Goal: Task Accomplishment & Management: Manage account settings

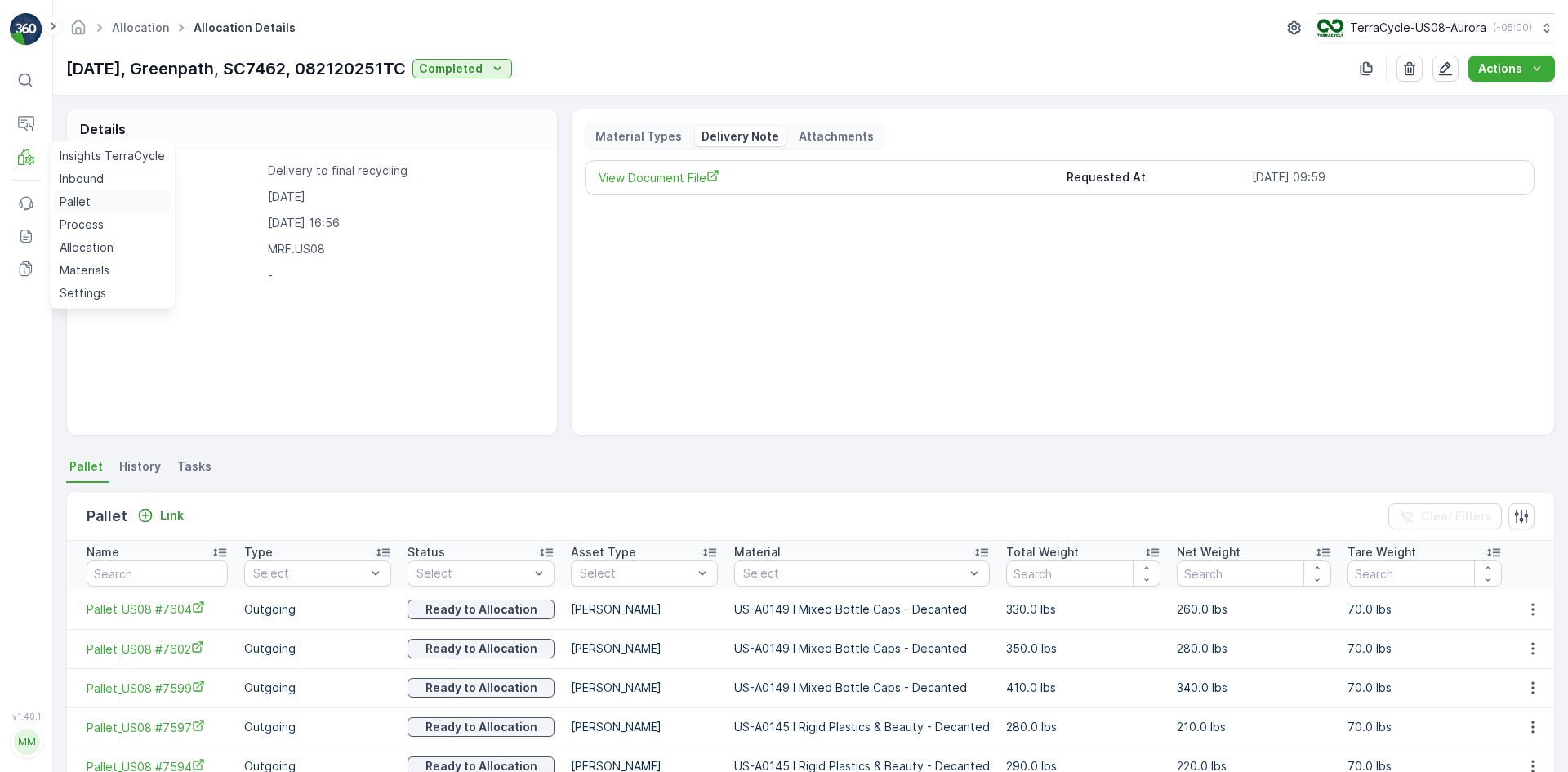
click at [95, 199] on link "Pallet" at bounding box center [112, 201] width 118 height 23
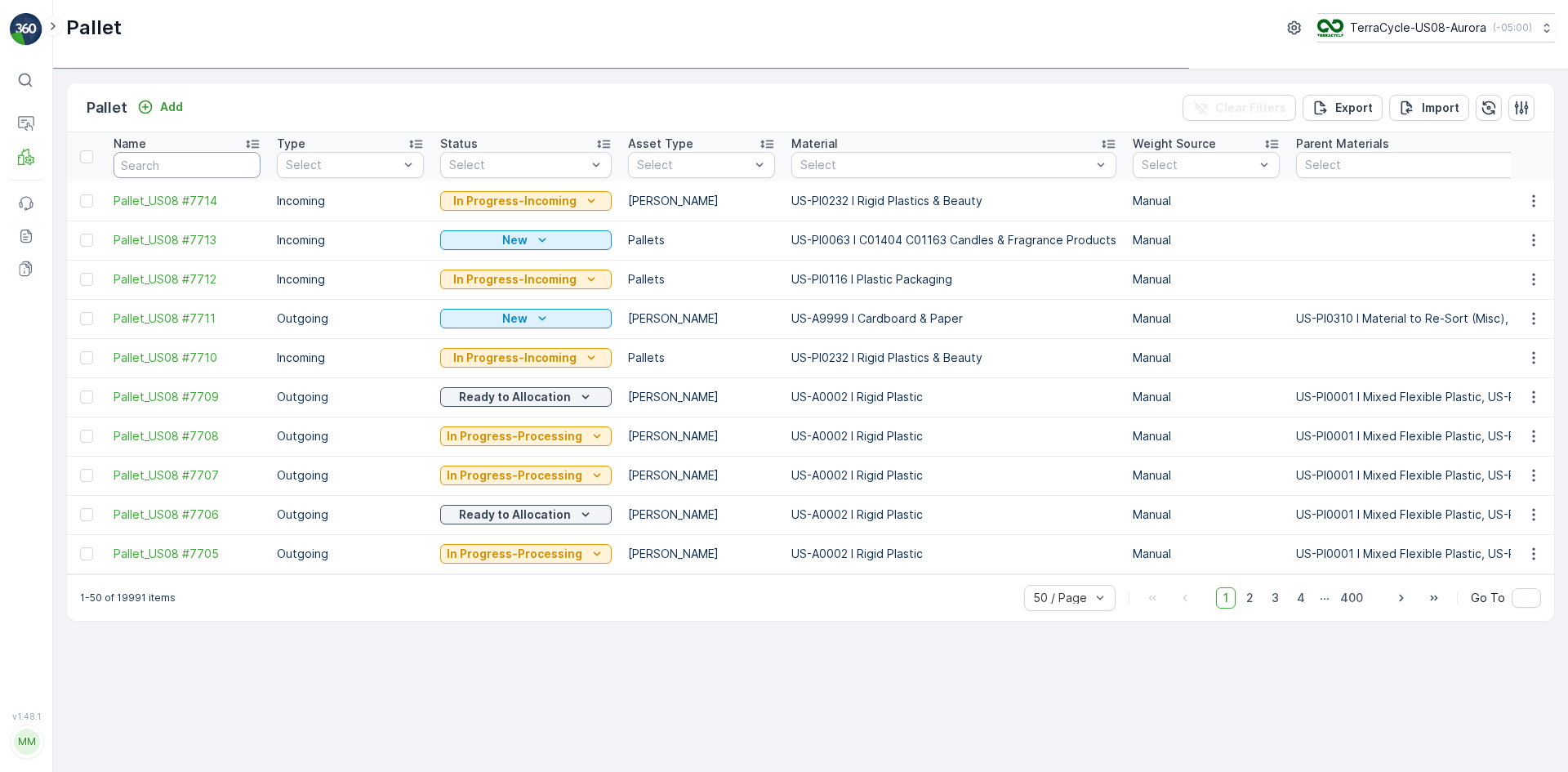
click at [203, 172] on input "text" at bounding box center [187, 165] width 147 height 26
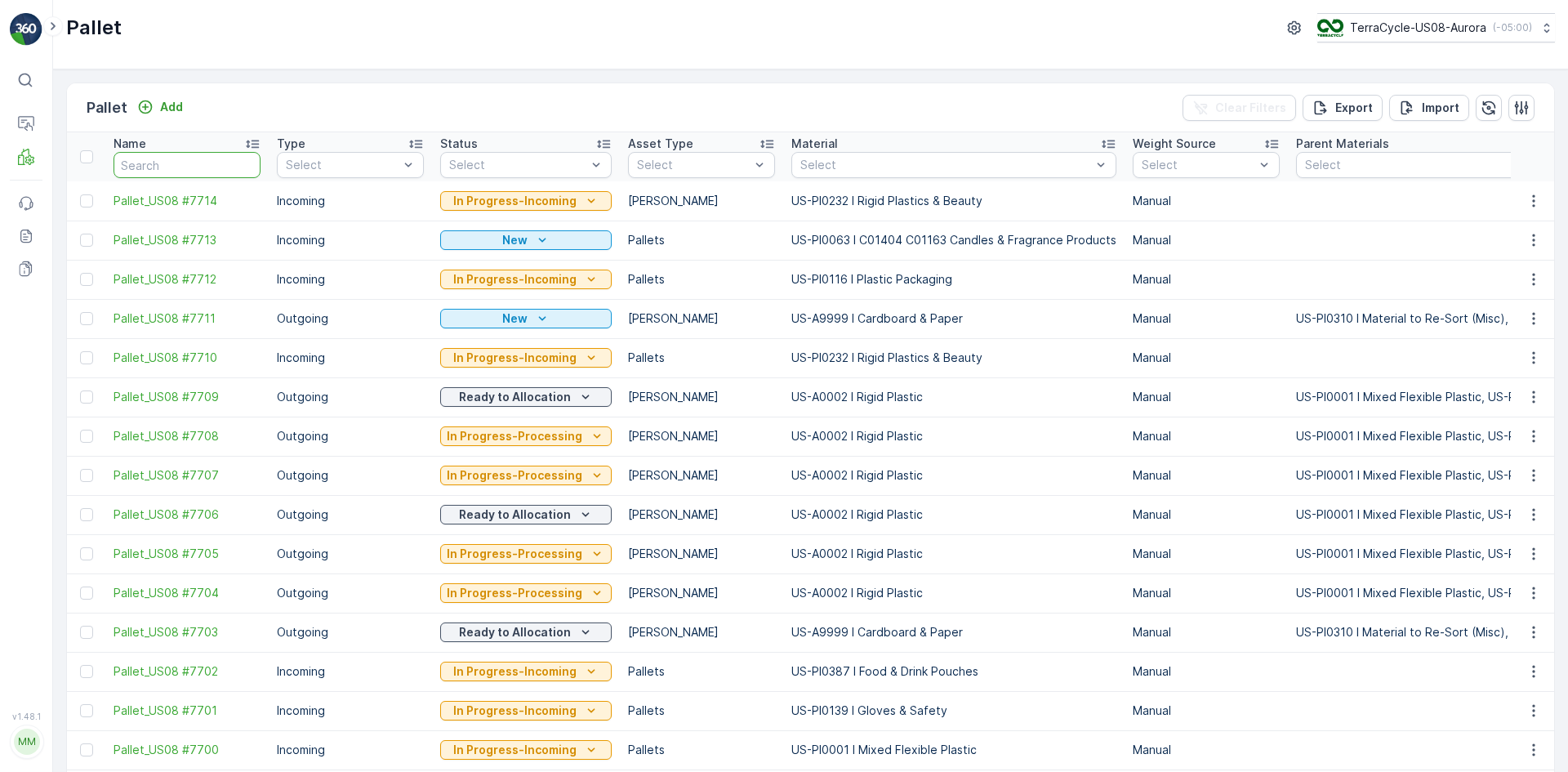
click at [203, 171] on input "text" at bounding box center [187, 165] width 147 height 26
type input "SC7073"
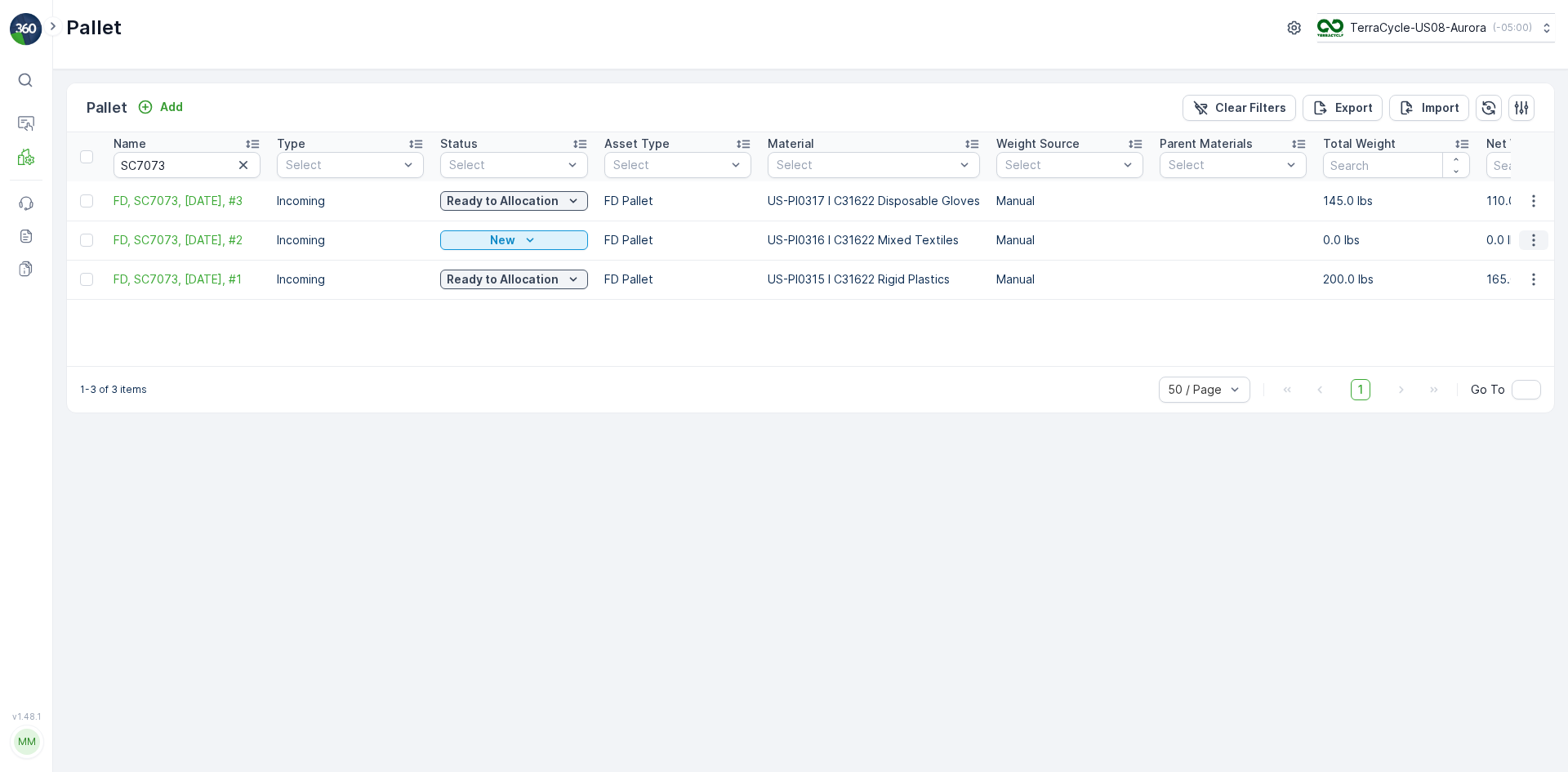
click at [1536, 247] on icon "button" at bounding box center [1533, 240] width 17 height 16
click at [1502, 287] on span "Edit Pallet" at bounding box center [1495, 287] width 56 height 16
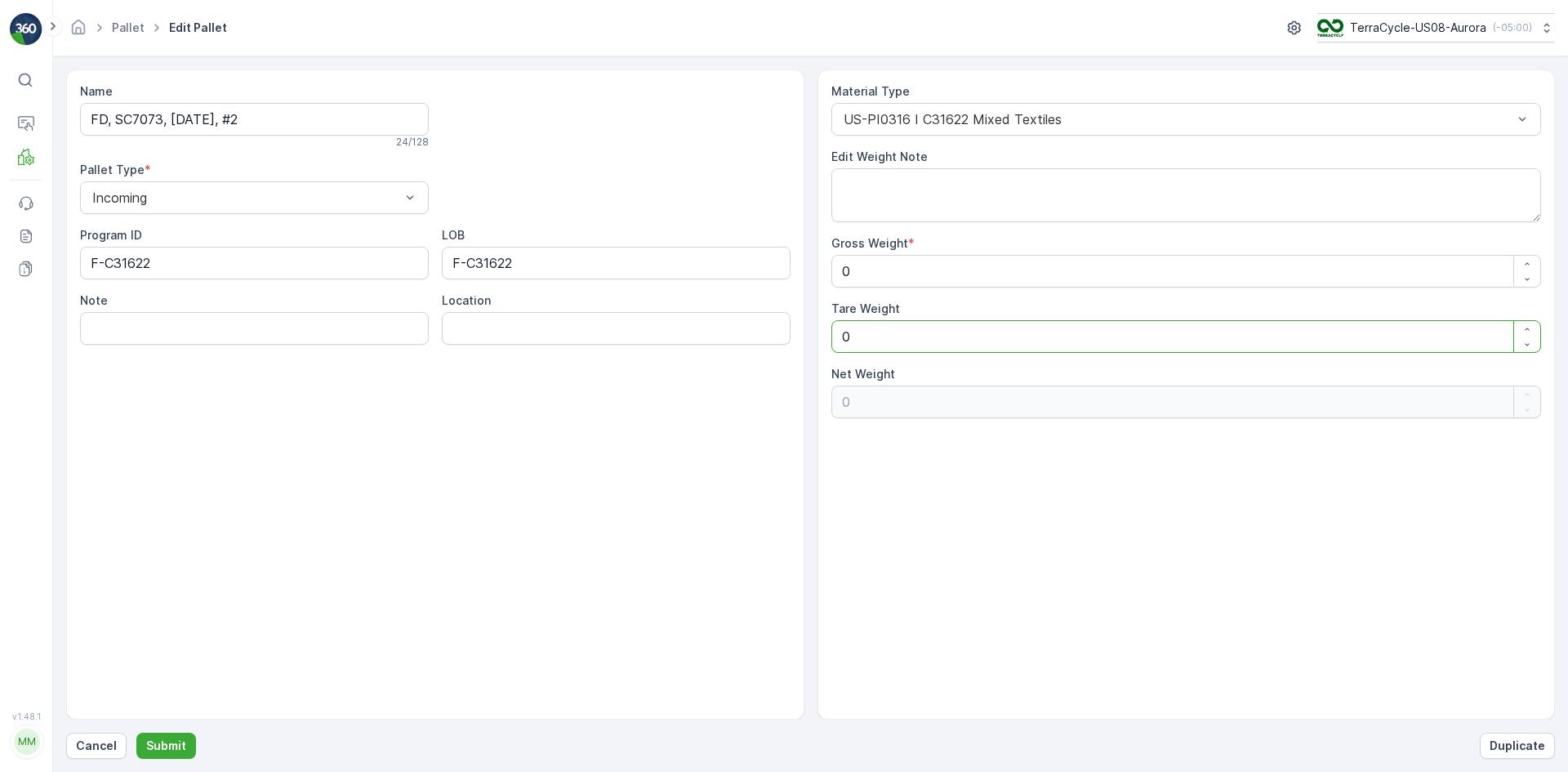
drag, startPoint x: 872, startPoint y: 331, endPoint x: 843, endPoint y: 331, distance: 29.0
click at [843, 331] on Weight "0" at bounding box center [1187, 337] width 711 height 33
type Weight "3"
type Weight "-3"
type Weight "35"
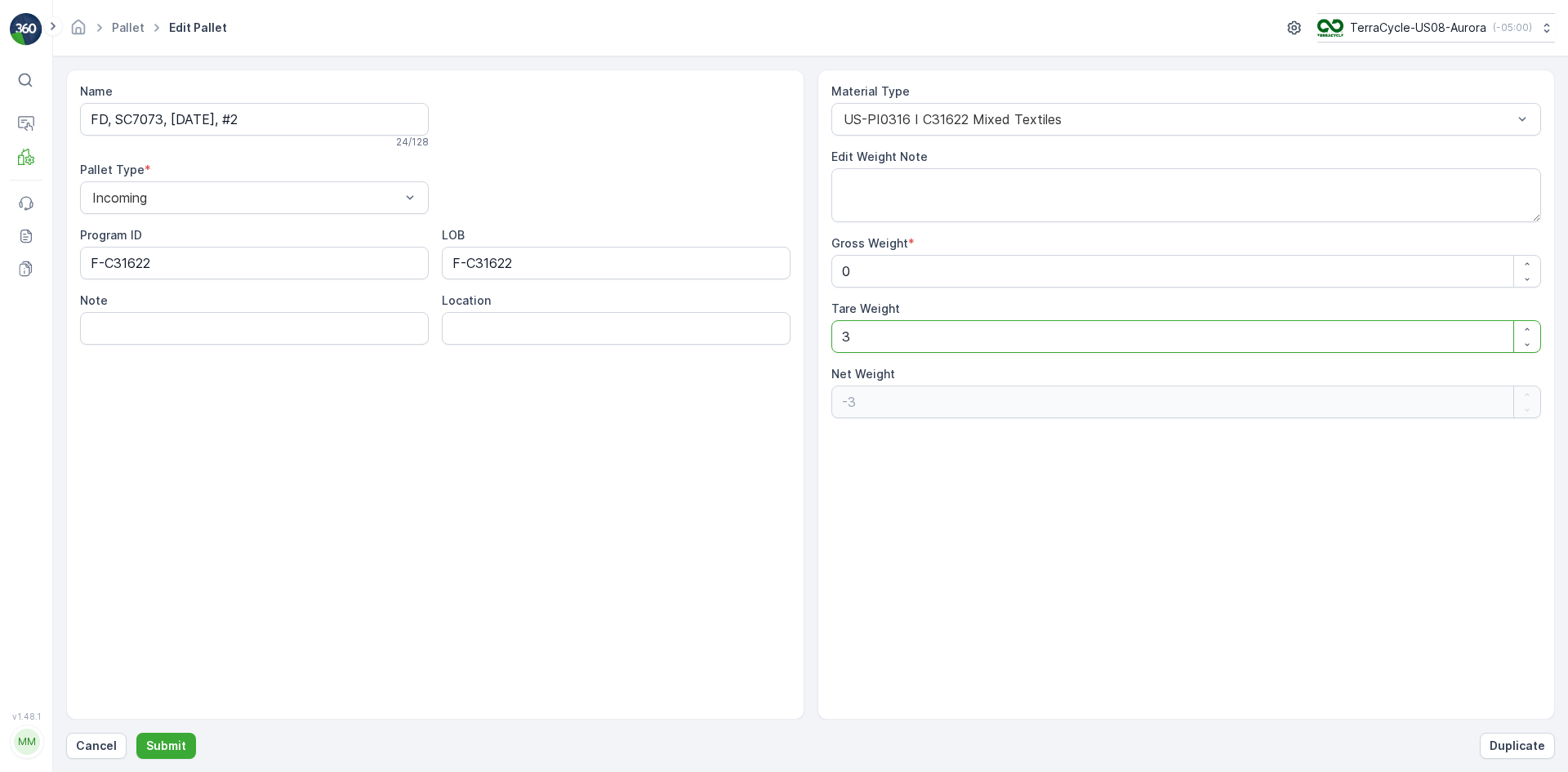
type Weight "-35"
type Weight "35"
drag, startPoint x: 861, startPoint y: 277, endPoint x: 803, endPoint y: 268, distance: 58.7
click at [803, 268] on div "Name FD, SC7073, [DATE], #2 24 / 128 Pallet Type * Incoming Program ID F-C31622…" at bounding box center [810, 394] width 1489 height 650
type Weight "2"
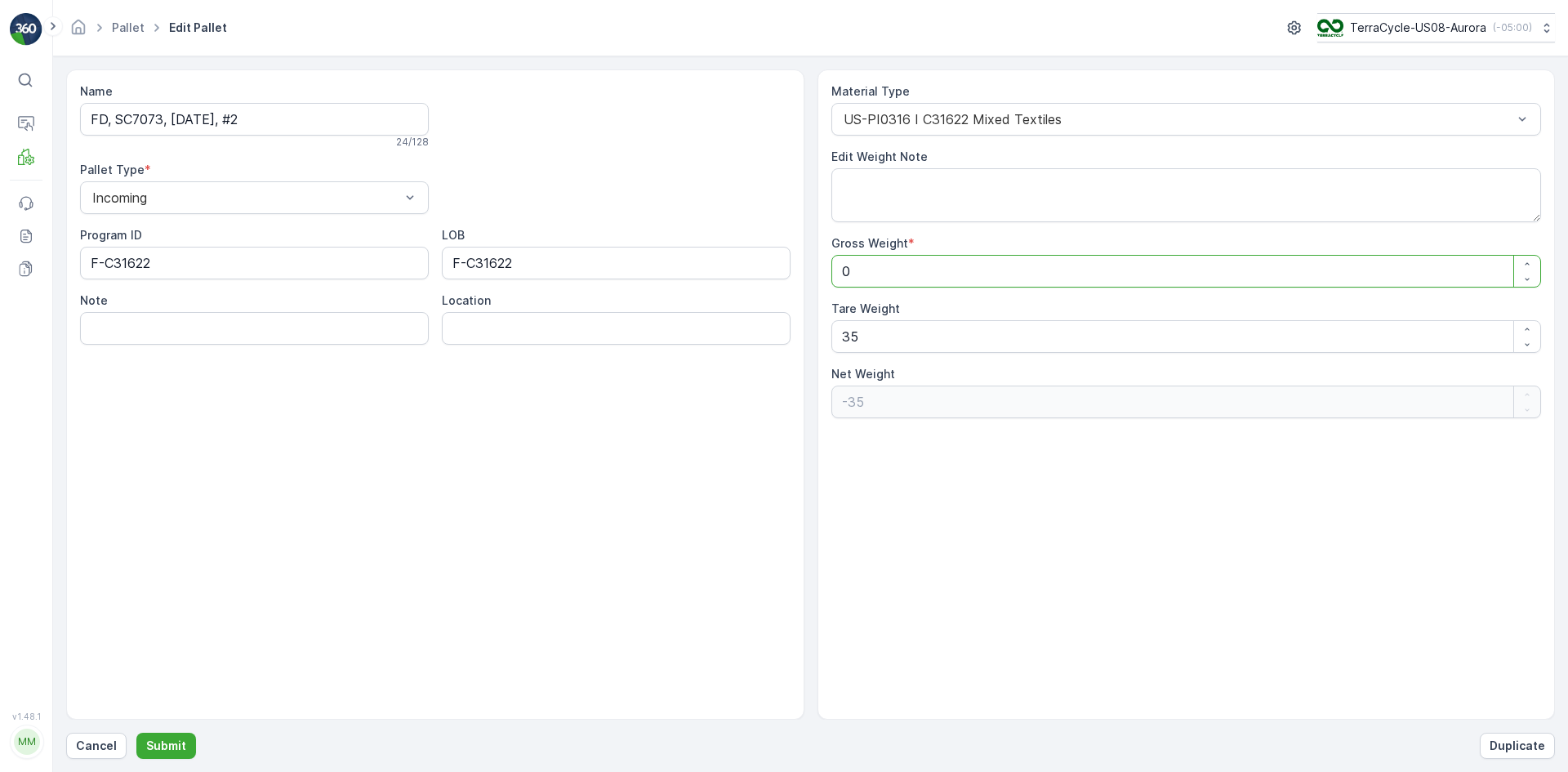
type Weight "-33"
type Weight "26"
type Weight "-9"
type Weight "260"
type Weight "225"
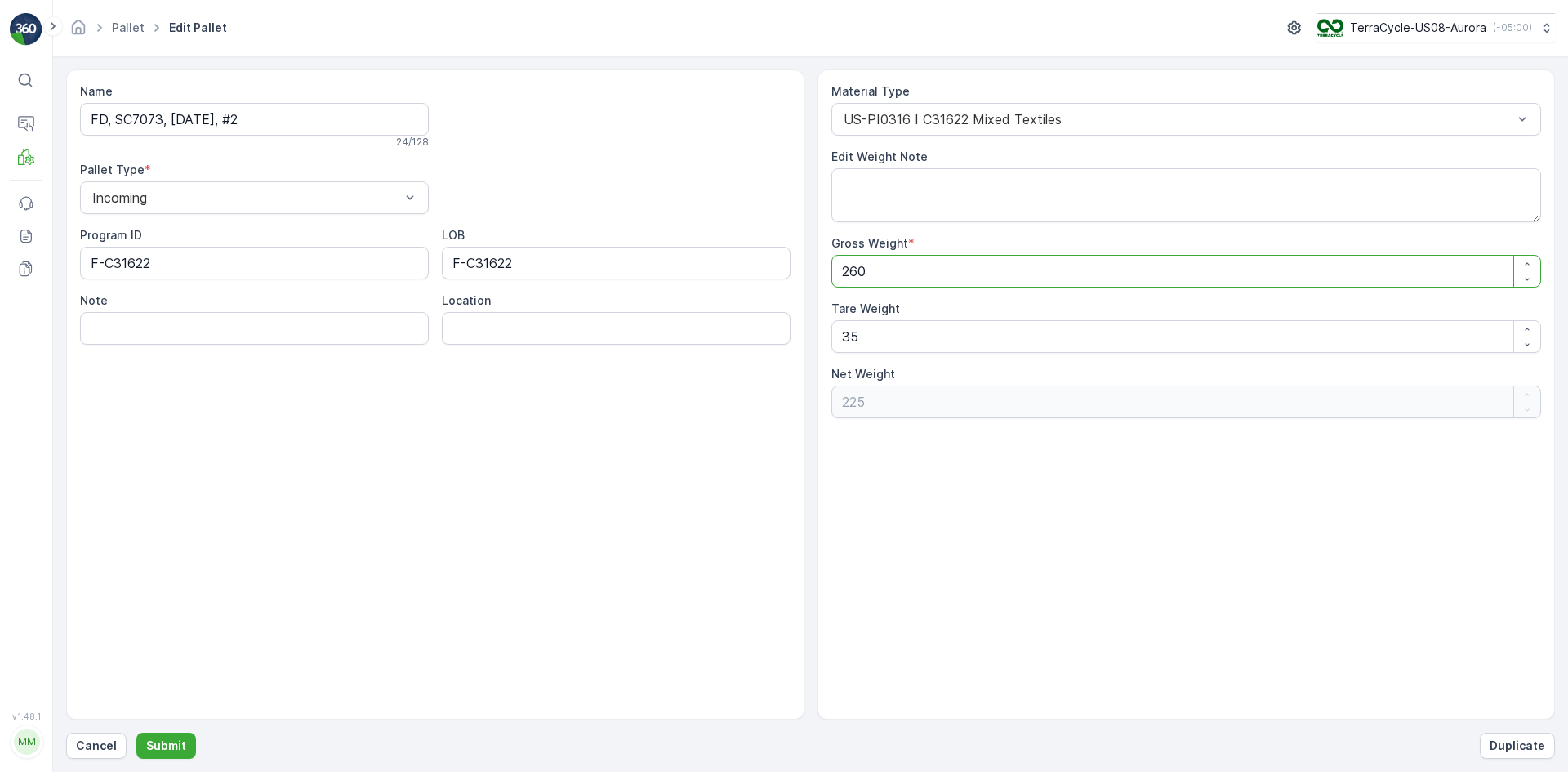
type Weight "260"
click at [732, 200] on div "Name FD, SC7073, [DATE], #2 24 / 128 Pallet Type * Incoming Program ID F-C31622…" at bounding box center [435, 214] width 711 height 261
click at [151, 739] on p "Submit" at bounding box center [166, 745] width 40 height 16
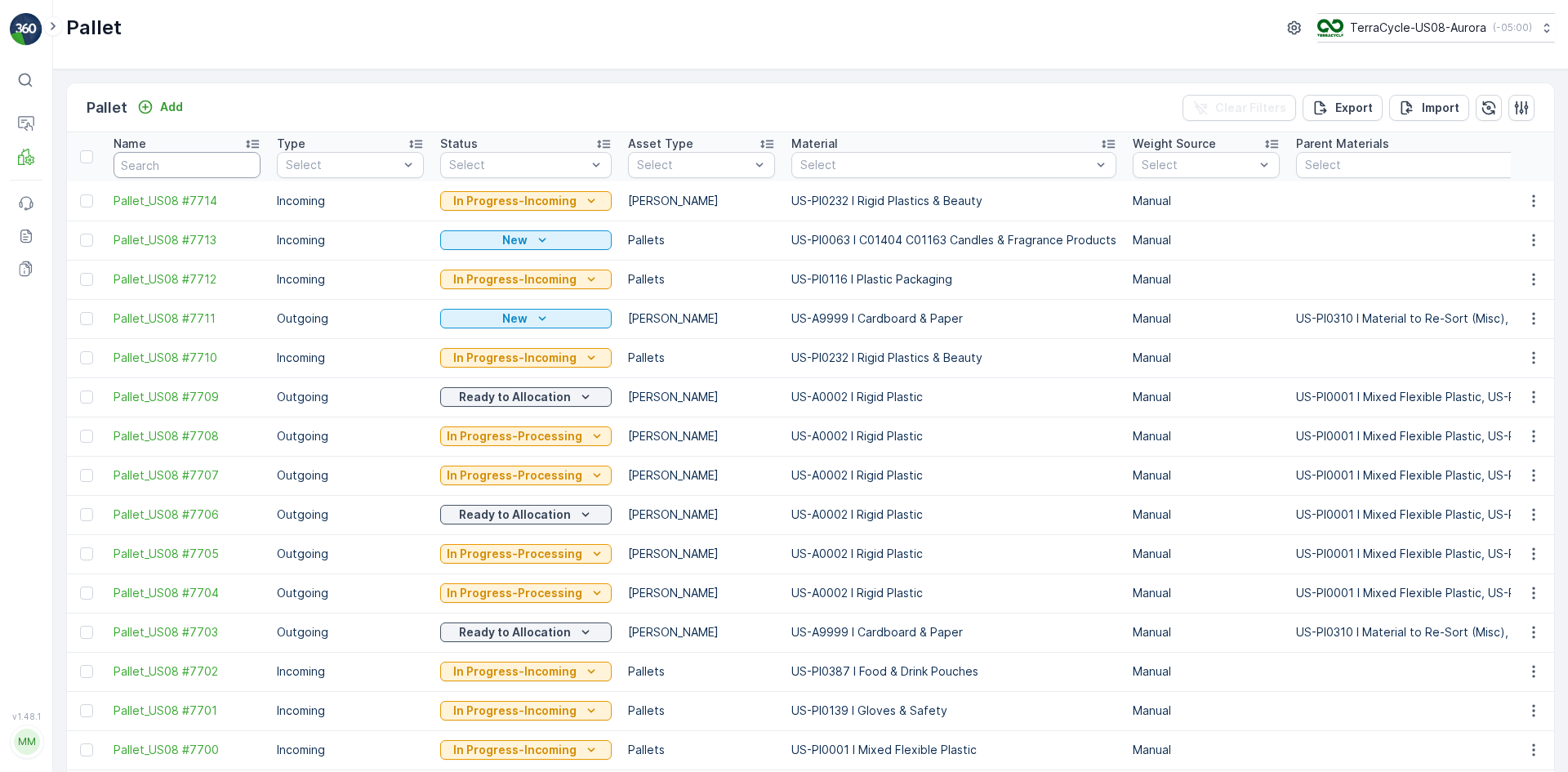
click at [231, 167] on input "text" at bounding box center [187, 165] width 147 height 26
type input "sc8"
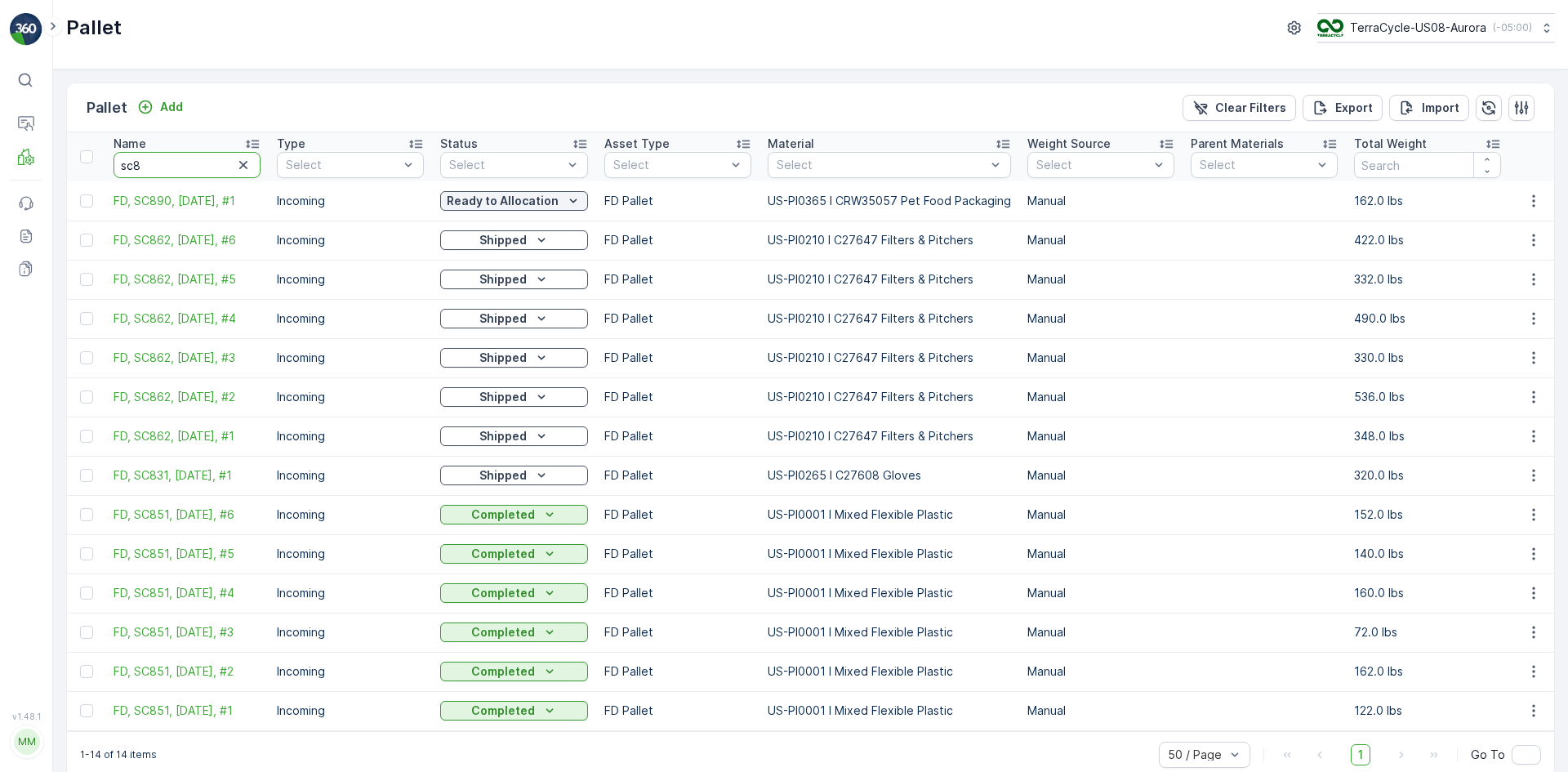
click at [203, 163] on input "sc8" at bounding box center [187, 165] width 147 height 26
type input "sc7073"
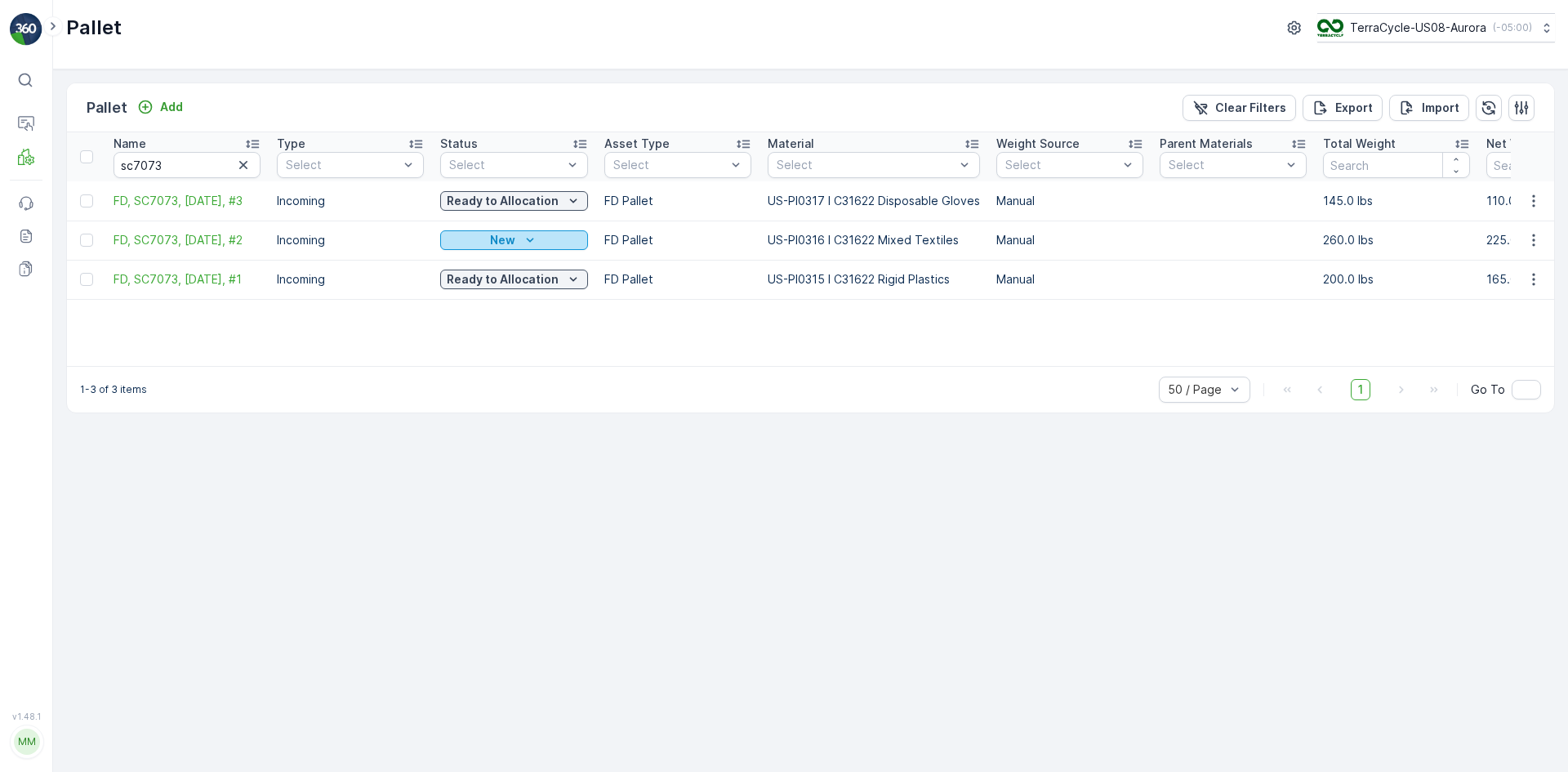
click at [489, 248] on button "New" at bounding box center [514, 240] width 148 height 20
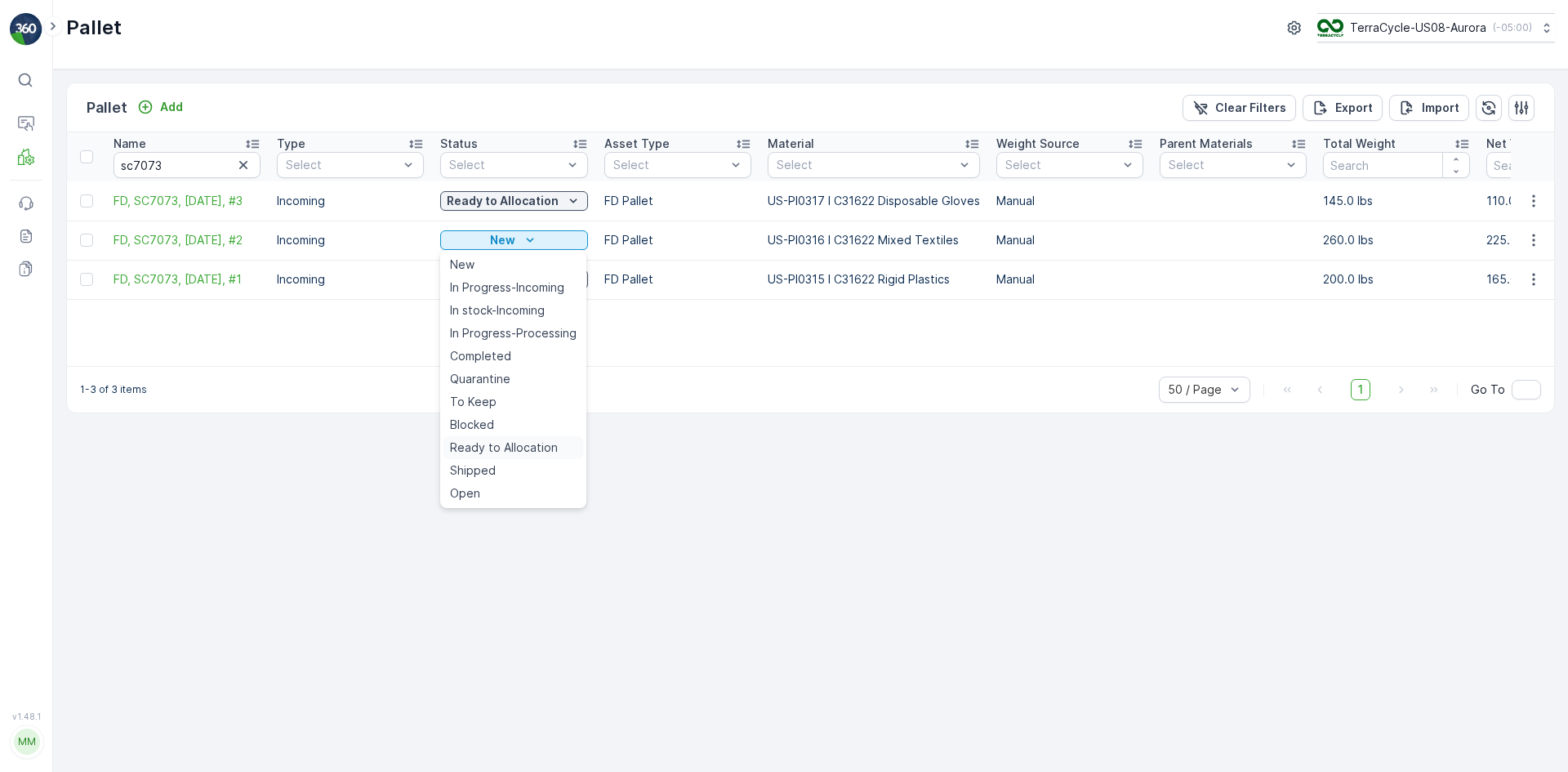
click at [506, 445] on span "Ready to Allocation" at bounding box center [504, 447] width 108 height 16
